Goal: Register for event/course

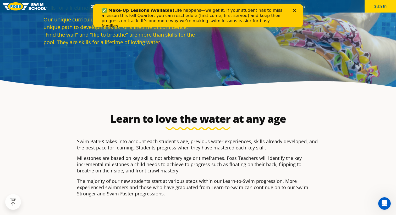
scroll to position [70, 0]
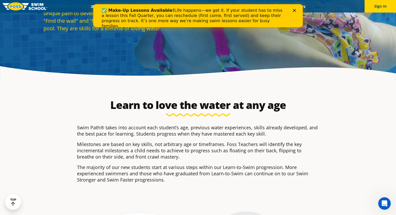
click at [294, 11] on polygon "Close" at bounding box center [294, 10] width 3 height 3
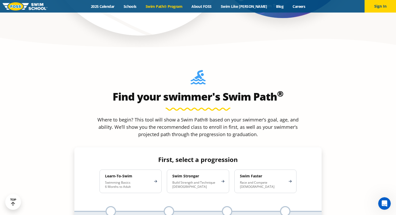
scroll to position [453, 0]
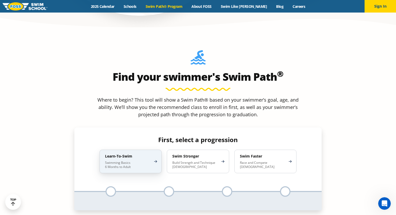
click at [110, 161] on p "Swimming Basics 6 Months to Adult" at bounding box center [128, 165] width 46 height 8
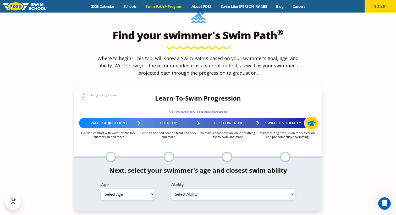
scroll to position [499, 0]
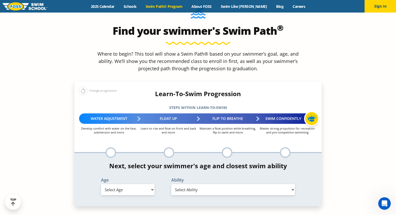
click at [145, 184] on select "Select Age [DEMOGRAPHIC_DATA] months - 1 year 1 year 2 years 3 years 4 years 5 …" at bounding box center [127, 189] width 53 height 11
select select "5-years"
click at [101, 184] on select "Select Age [DEMOGRAPHIC_DATA] months - 1 year 1 year 2 years 3 years 4 years 5 …" at bounding box center [127, 189] width 53 height 11
click at [201, 184] on select "Select Ability First in-water experience When in the water, reliant on a life j…" at bounding box center [233, 189] width 124 height 11
select select "5-years-uncomfortable-putting-face-in-the-water-andor-getting-water-on-ears-whi…"
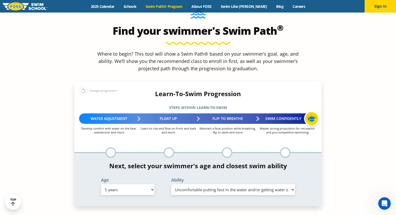
click at [171, 184] on select "Select Ability First in-water experience When in the water, reliant on a life j…" at bounding box center [233, 189] width 124 height 11
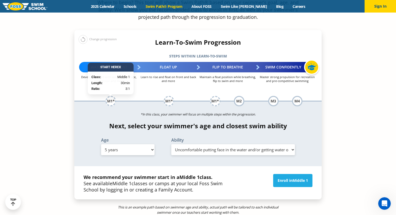
scroll to position [553, 0]
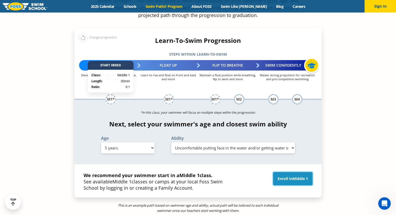
click at [287, 172] on link "Enroll in Middle 1" at bounding box center [292, 178] width 39 height 13
